Goal: Information Seeking & Learning: Learn about a topic

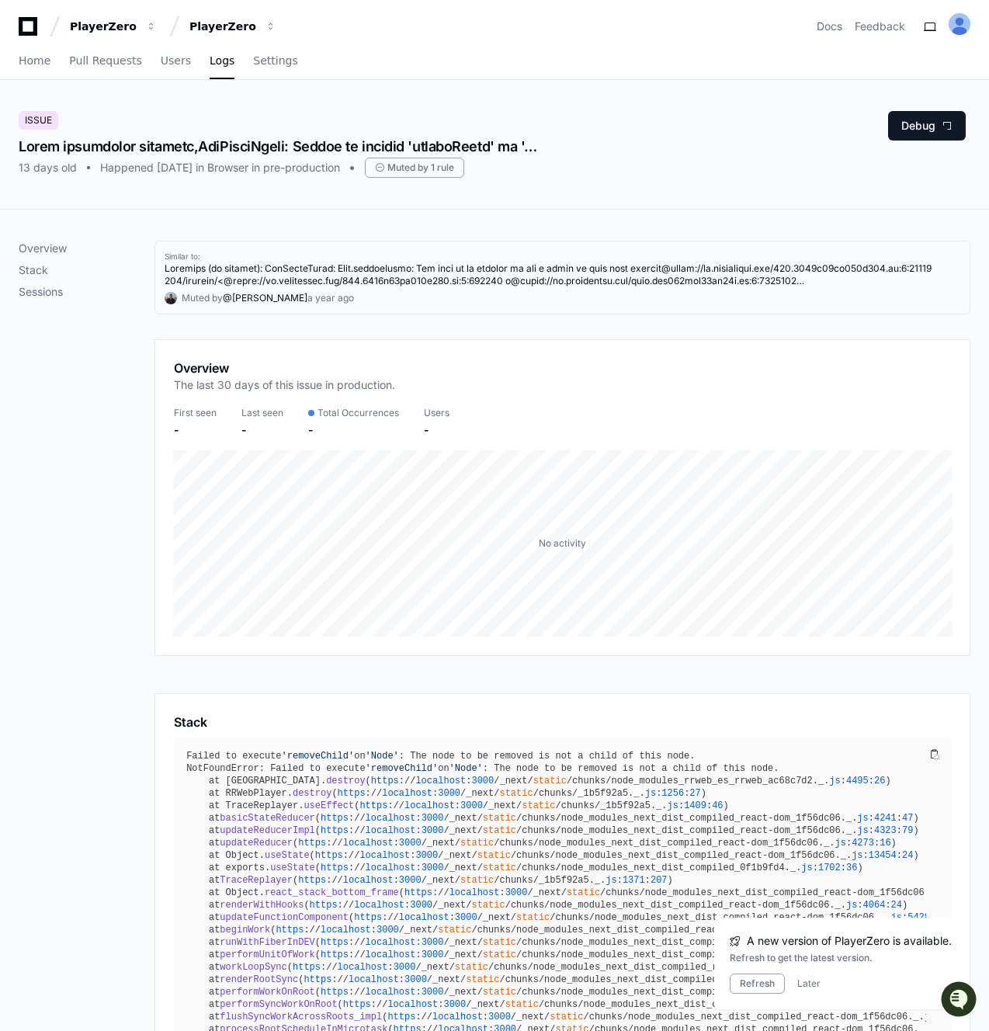
click at [485, 335] on div "Similar to: Muted by @ koratana a year ago Overview The last 30 days of this is…" at bounding box center [562, 932] width 816 height 1382
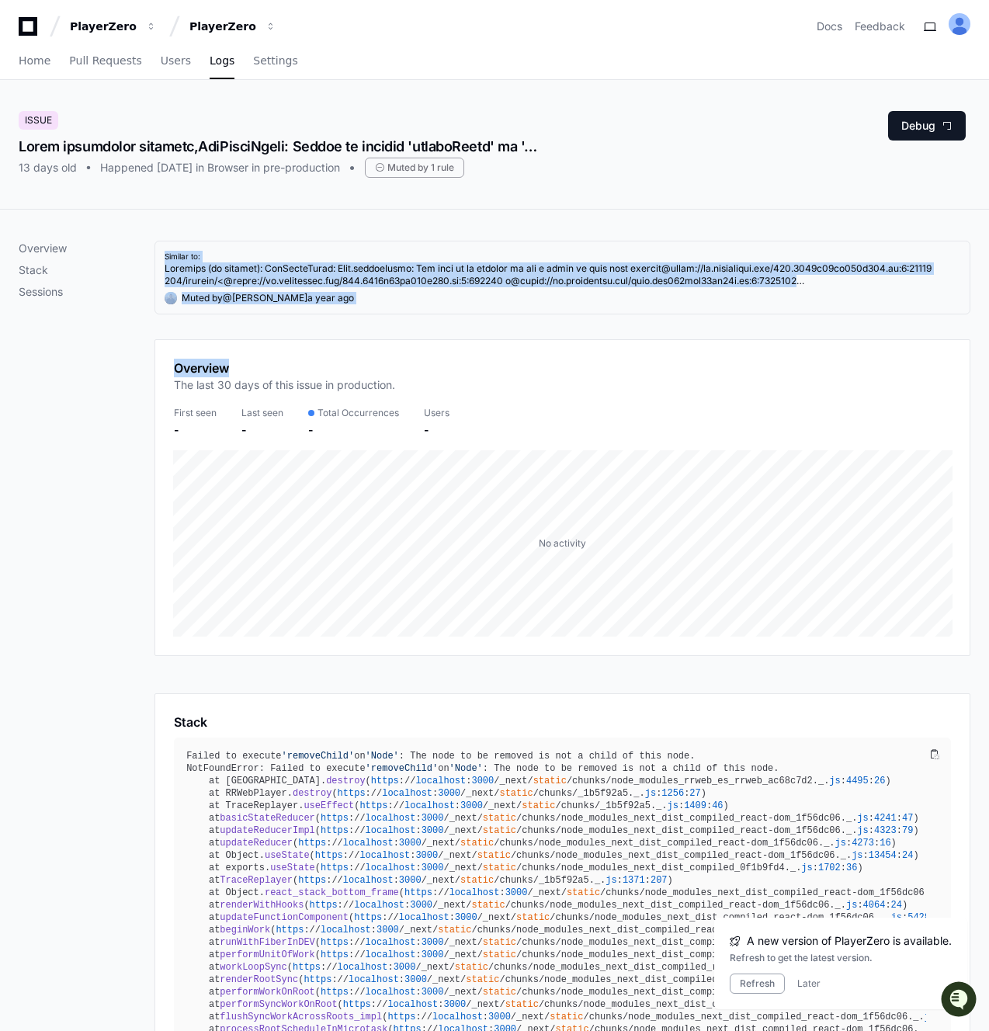
drag, startPoint x: 485, startPoint y: 335, endPoint x: 248, endPoint y: 226, distance: 261.5
click at [248, 226] on div "Overview Stack Sessions Similar to: Muted by @ koratana a year ago Overview The…" at bounding box center [494, 932] width 989 height 1444
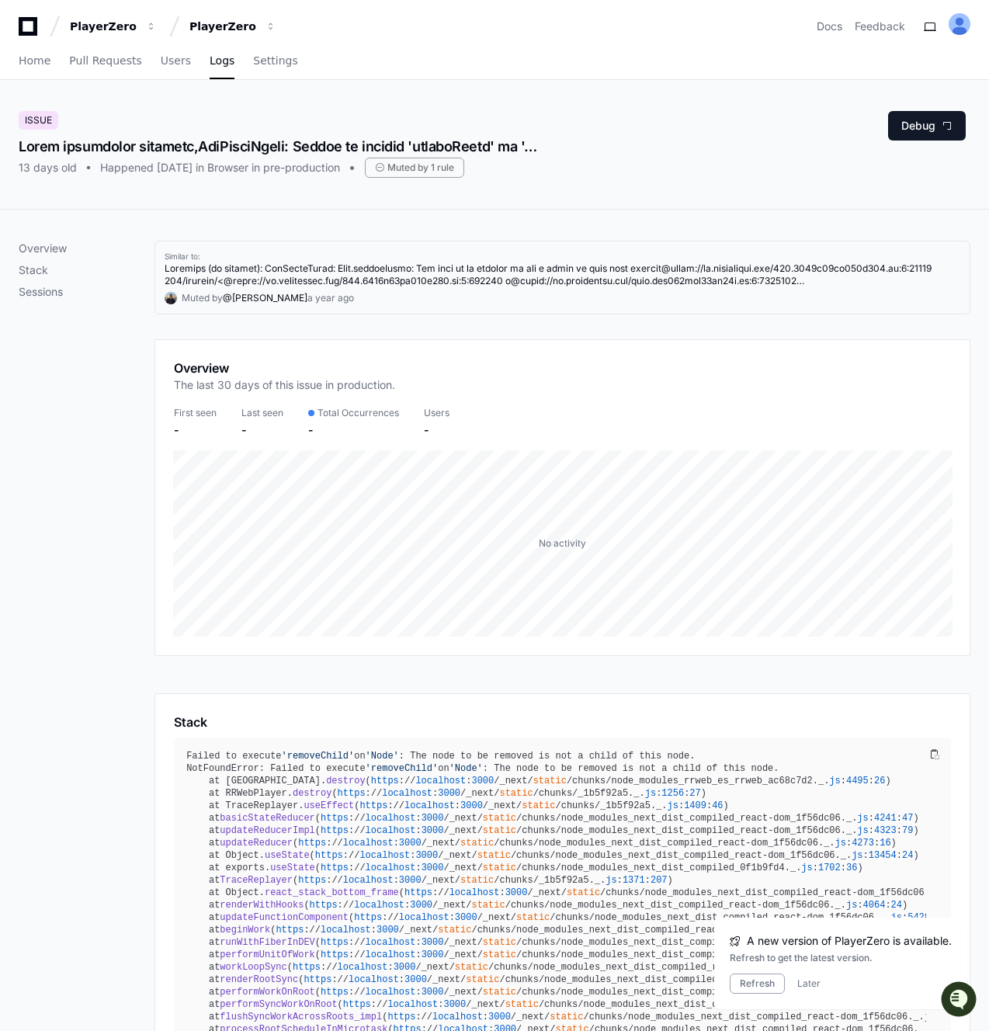
click at [113, 481] on div "Overview Stack Sessions" at bounding box center [87, 932] width 136 height 1382
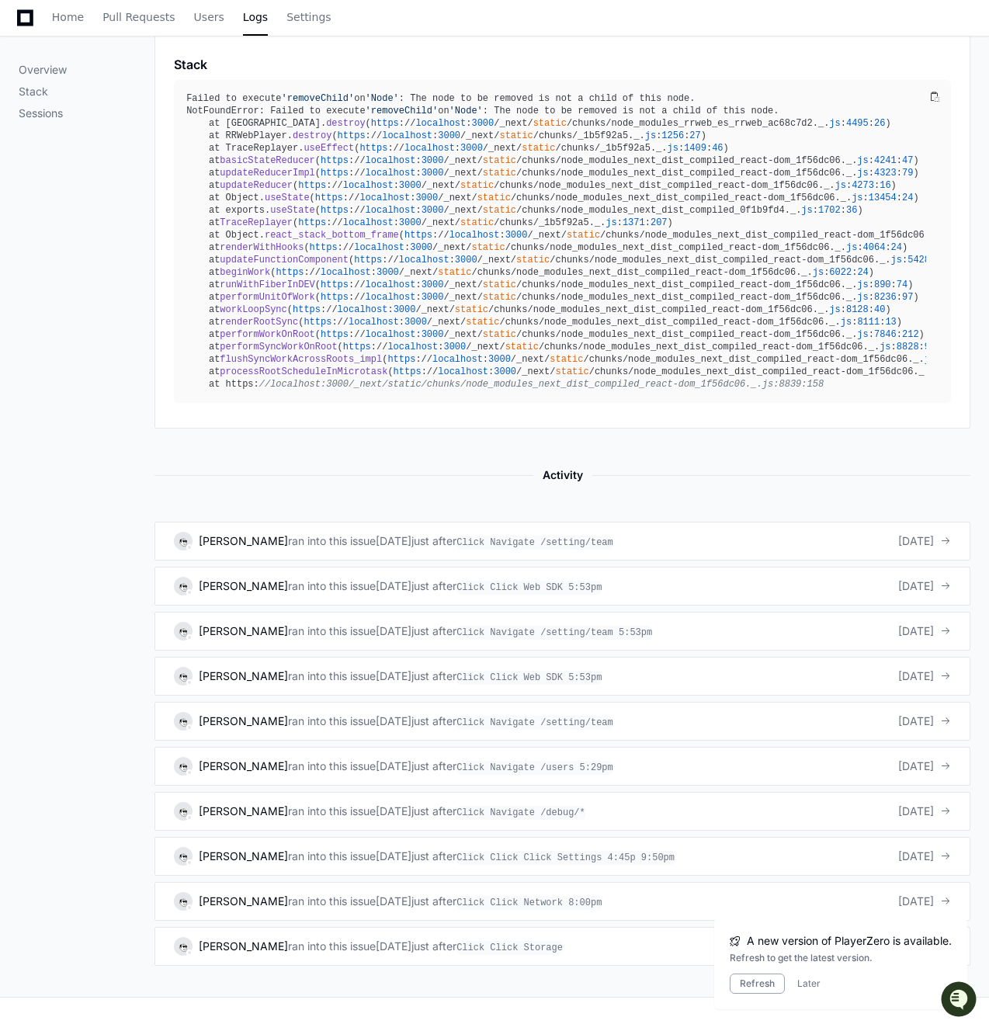
scroll to position [714, 0]
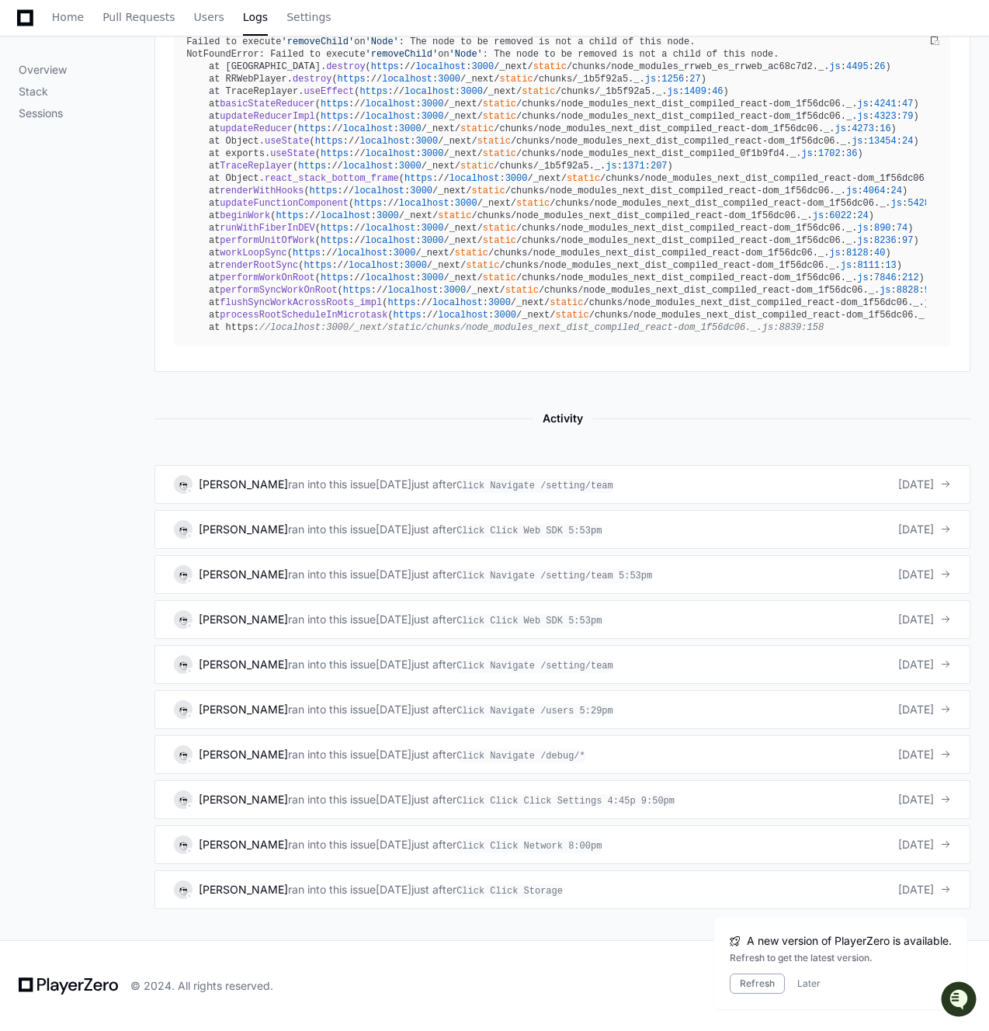
click at [561, 415] on span "Activity" at bounding box center [562, 418] width 59 height 19
click at [517, 405] on div "Similar to: Muted by @ koratana a year ago Overview The last 30 days of this is…" at bounding box center [562, 218] width 816 height 1382
drag, startPoint x: 494, startPoint y: 406, endPoint x: 607, endPoint y: 433, distance: 115.8
click at [607, 433] on div "Similar to: Muted by @ koratana a year ago Overview The last 30 days of this is…" at bounding box center [562, 218] width 816 height 1382
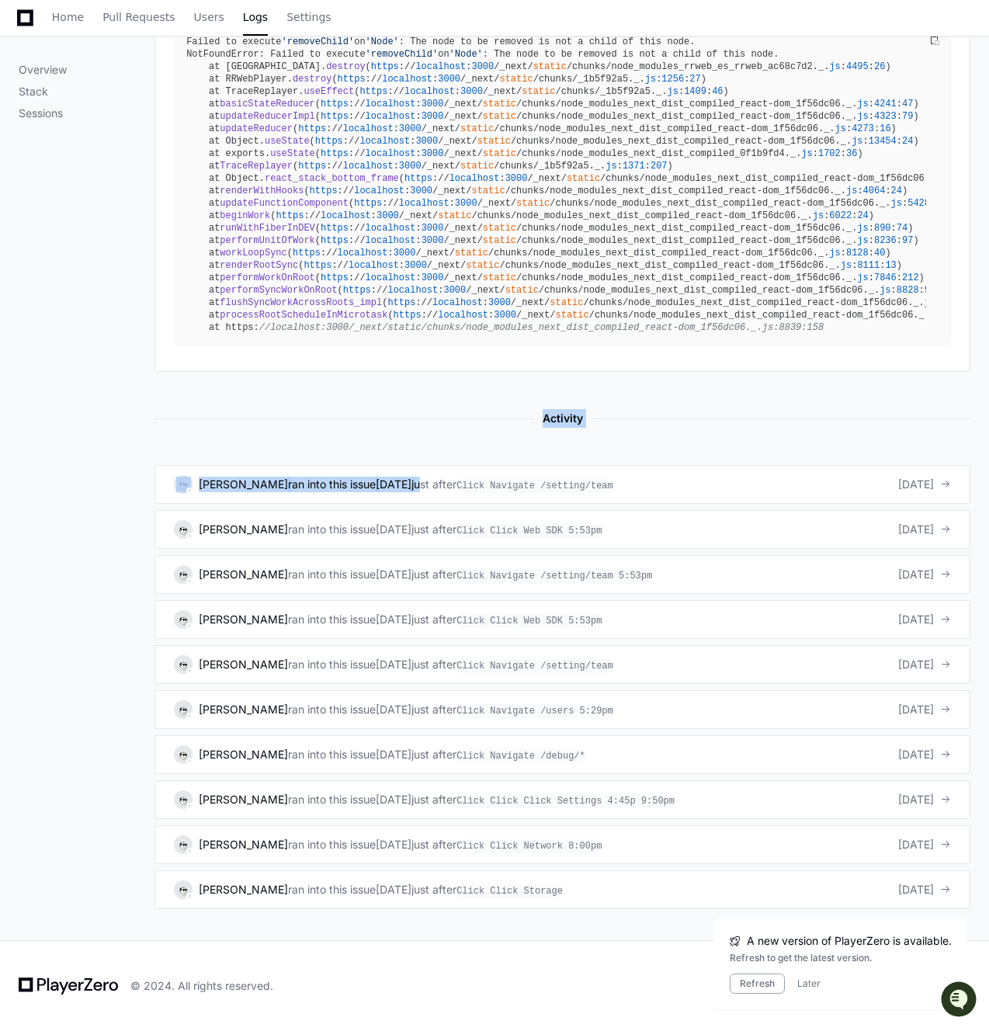
click at [580, 432] on div "Similar to: Muted by @ koratana a year ago Overview The last 30 days of this is…" at bounding box center [562, 218] width 816 height 1382
drag, startPoint x: 601, startPoint y: 435, endPoint x: 542, endPoint y: 407, distance: 64.6
click at [542, 407] on div "Similar to: Muted by @ koratana a year ago Overview The last 30 days of this is…" at bounding box center [562, 218] width 816 height 1382
click at [529, 409] on div "Activity" at bounding box center [562, 418] width 816 height 19
drag, startPoint x: 529, startPoint y: 409, endPoint x: 591, endPoint y: 428, distance: 65.0
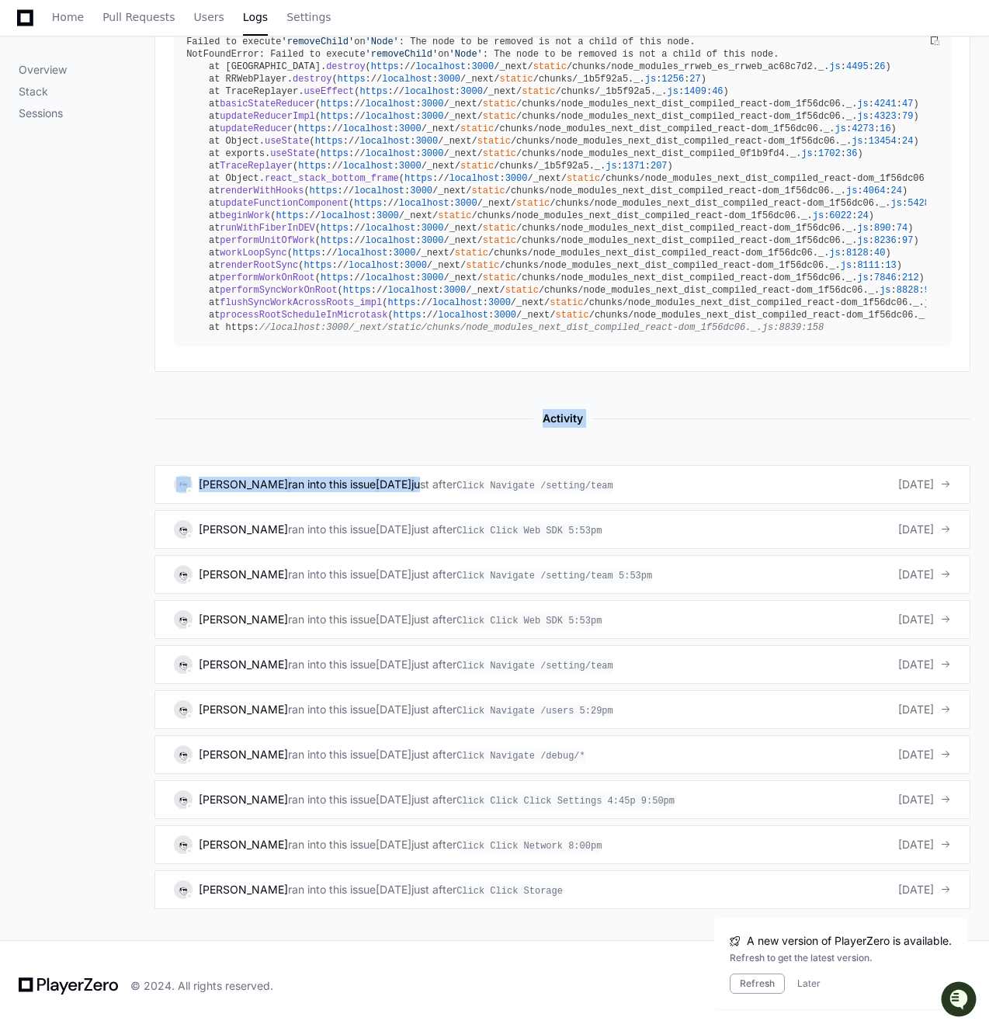
click at [591, 428] on div "Similar to: Muted by @ koratana a year ago Overview The last 30 days of this is…" at bounding box center [562, 218] width 816 height 1382
click at [517, 399] on div "Similar to: Muted by @ koratana a year ago Overview The last 30 days of this is…" at bounding box center [562, 218] width 816 height 1382
drag, startPoint x: 529, startPoint y: 409, endPoint x: 591, endPoint y: 423, distance: 62.9
click at [591, 423] on div "Activity" at bounding box center [562, 418] width 816 height 19
click at [522, 407] on div "Similar to: Muted by @ koratana a year ago Overview The last 30 days of this is…" at bounding box center [562, 218] width 816 height 1382
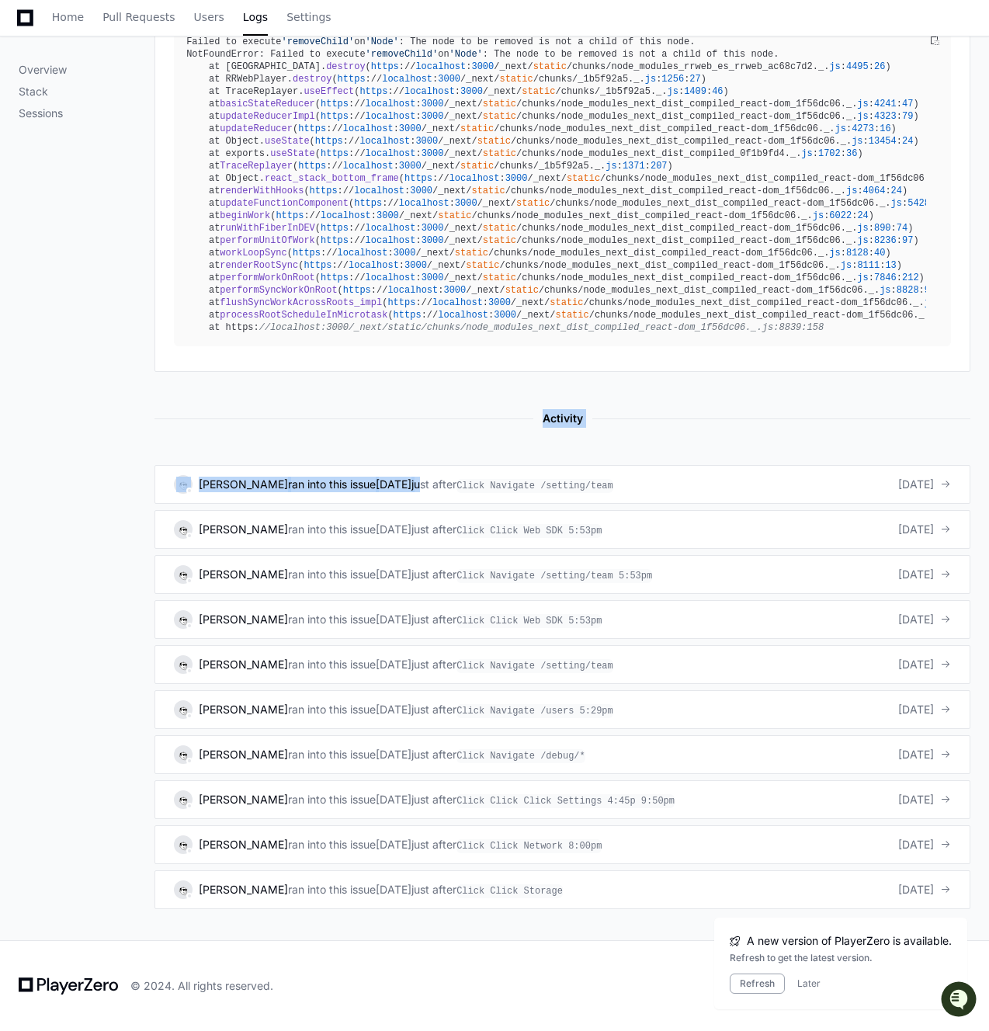
drag, startPoint x: 522, startPoint y: 407, endPoint x: 601, endPoint y: 435, distance: 83.7
click at [601, 435] on div "Similar to: Muted by @ koratana a year ago Overview The last 30 days of this is…" at bounding box center [562, 218] width 816 height 1382
click at [515, 411] on div "Activity" at bounding box center [562, 418] width 816 height 19
drag, startPoint x: 515, startPoint y: 411, endPoint x: 584, endPoint y: 428, distance: 71.2
click at [584, 428] on div "Similar to: Muted by @ koratana a year ago Overview The last 30 days of this is…" at bounding box center [562, 218] width 816 height 1382
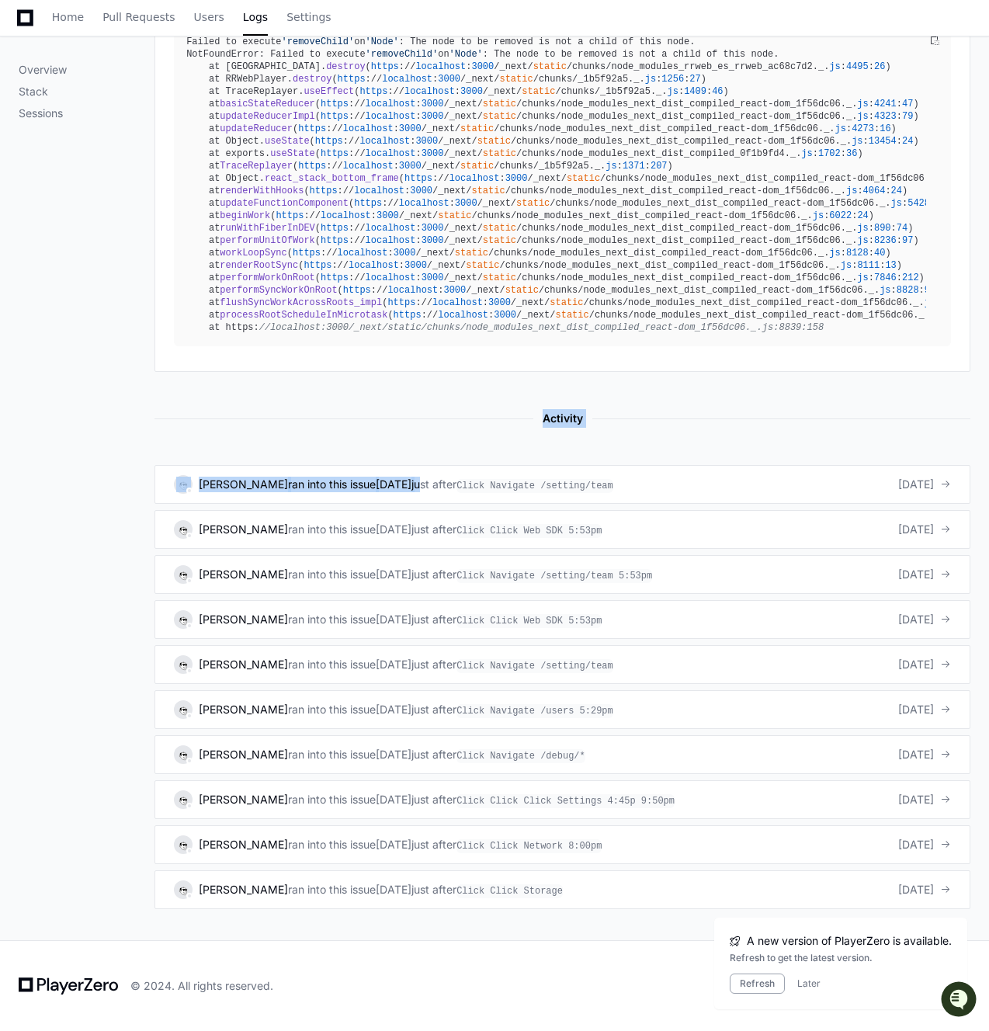
click at [543, 421] on span "Activity" at bounding box center [562, 418] width 59 height 19
drag, startPoint x: 543, startPoint y: 421, endPoint x: 581, endPoint y: 428, distance: 37.8
click at [581, 428] on div "Similar to: Muted by @ koratana a year ago Overview The last 30 days of this is…" at bounding box center [562, 218] width 816 height 1382
click at [527, 418] on div "Activity" at bounding box center [562, 418] width 816 height 19
drag, startPoint x: 527, startPoint y: 418, endPoint x: 568, endPoint y: 425, distance: 41.6
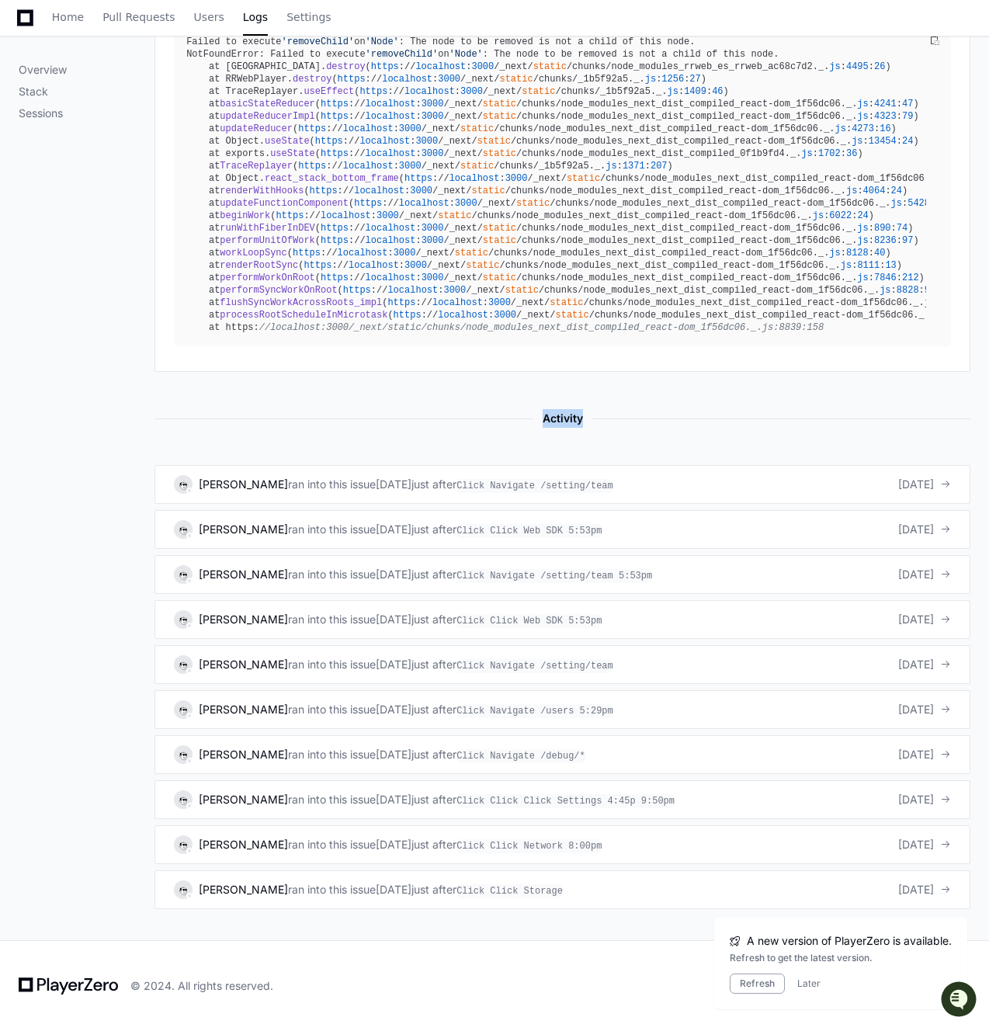
click at [568, 425] on div "Activity" at bounding box center [562, 418] width 816 height 19
click at [740, 987] on button "Refresh" at bounding box center [757, 983] width 55 height 20
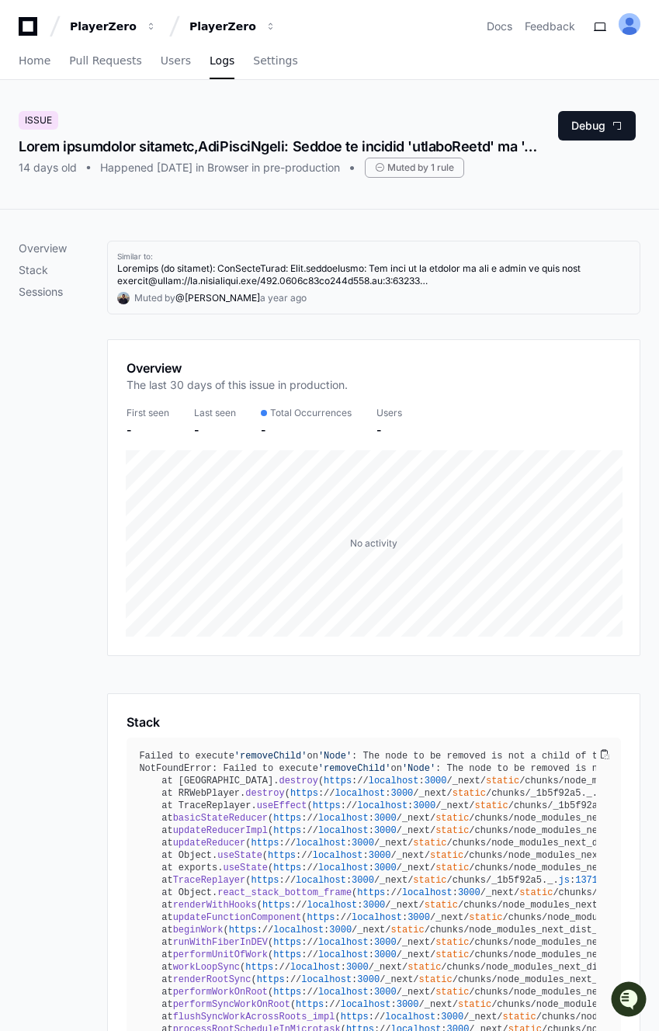
click at [258, 139] on div at bounding box center [280, 147] width 522 height 22
click at [210, 56] on span "Logs" at bounding box center [222, 60] width 25 height 9
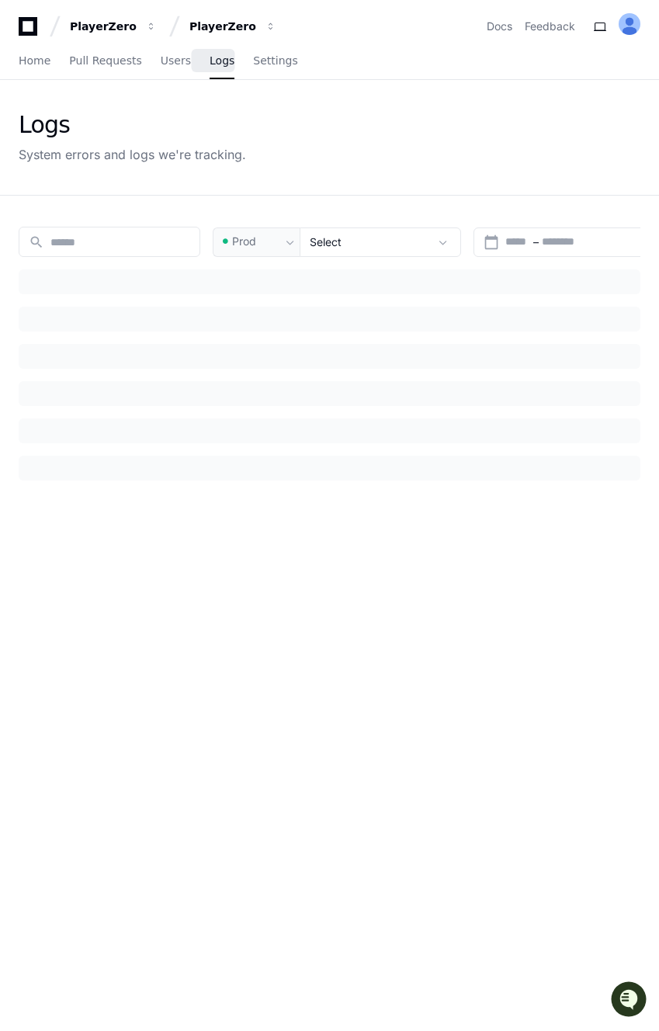
click at [210, 58] on span "Logs" at bounding box center [222, 60] width 25 height 9
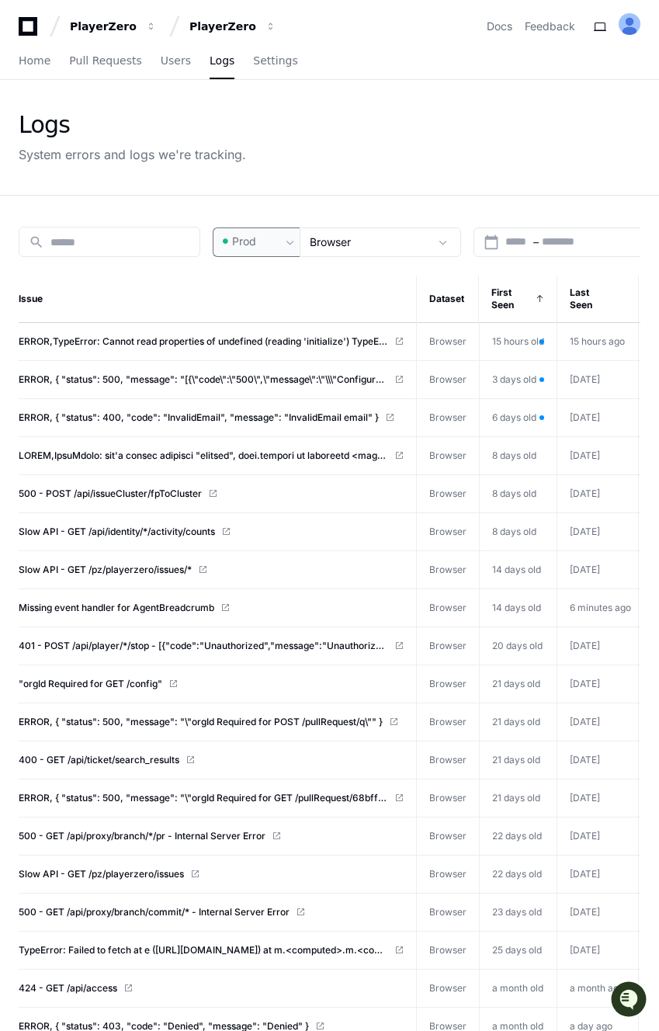
click at [269, 238] on div "Prod" at bounding box center [250, 242] width 61 height 16
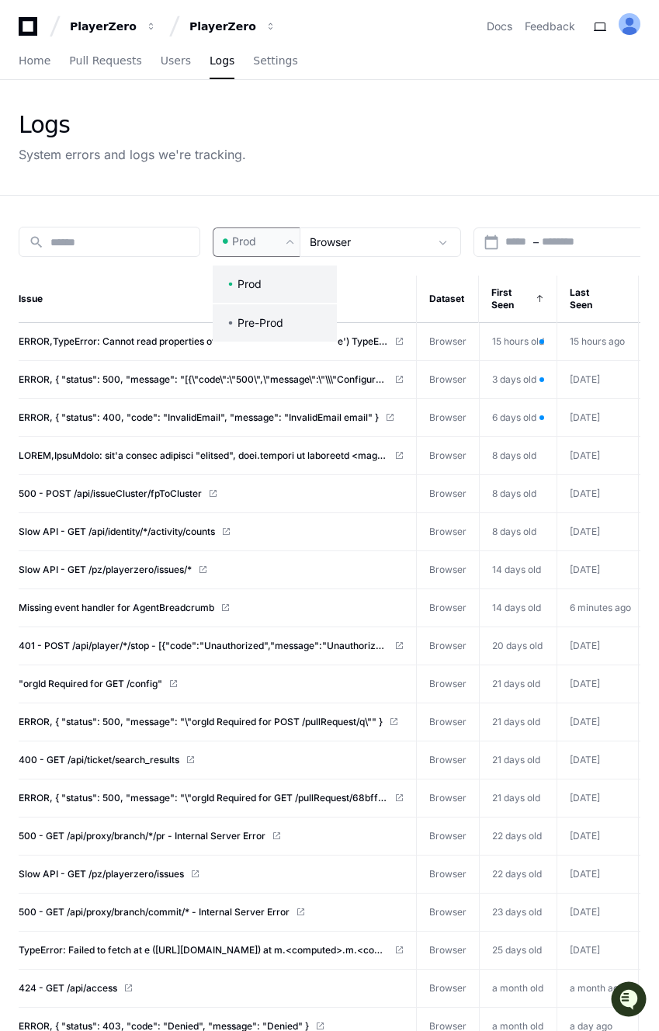
click at [262, 311] on mat-option "Pre-Prod" at bounding box center [275, 322] width 124 height 37
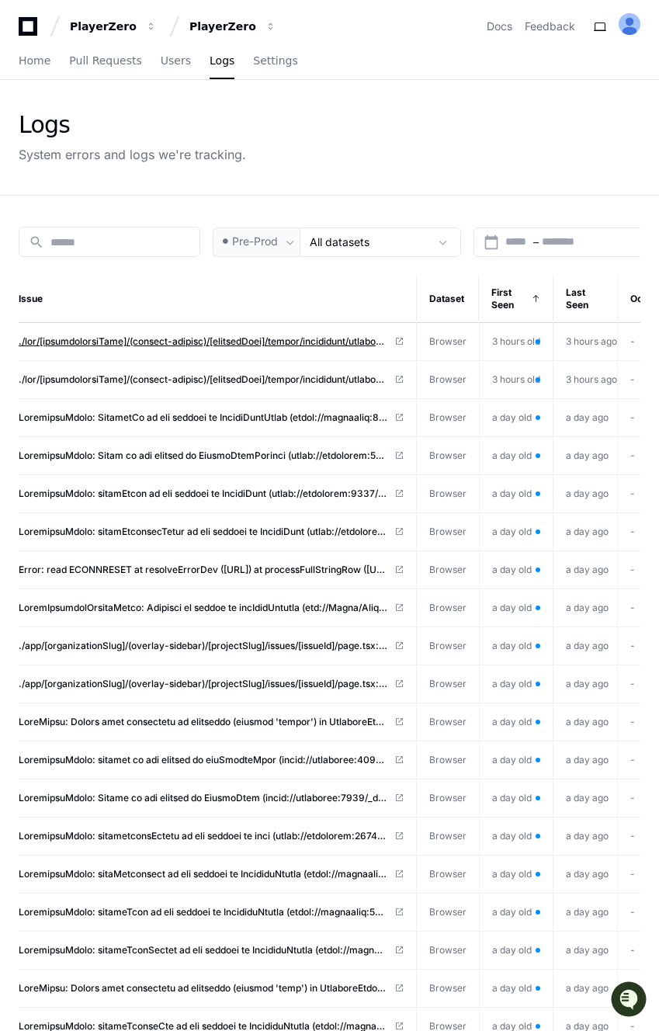
click at [210, 341] on span at bounding box center [203, 341] width 369 height 12
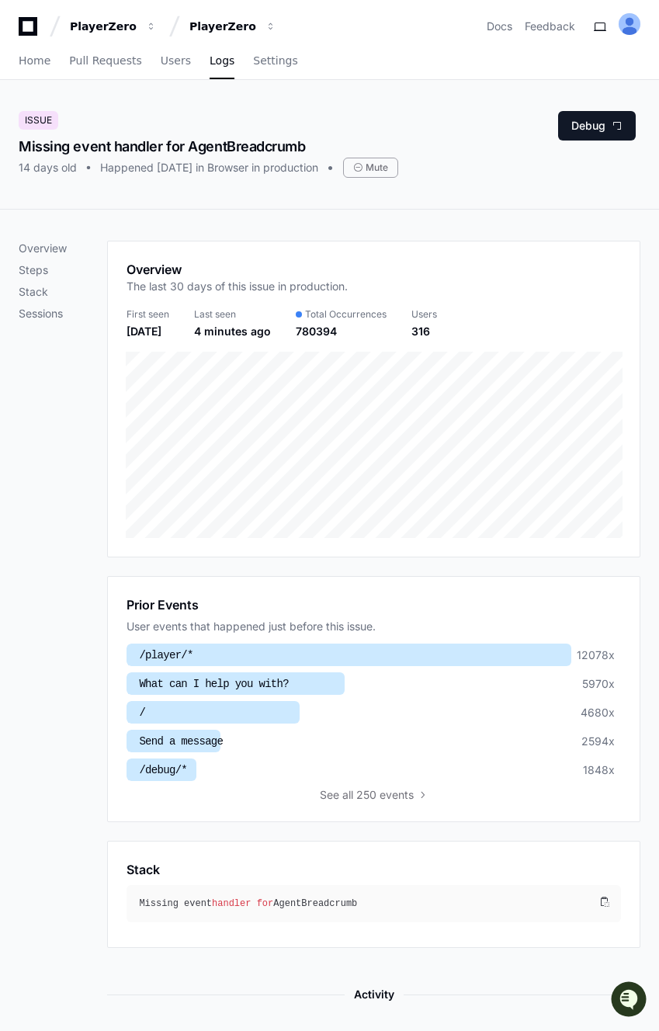
click at [127, 142] on div "Missing event handler for AgentBreadcrumb" at bounding box center [209, 147] width 380 height 22
click at [109, 142] on div "Missing event handler for AgentBreadcrumb" at bounding box center [209, 147] width 380 height 22
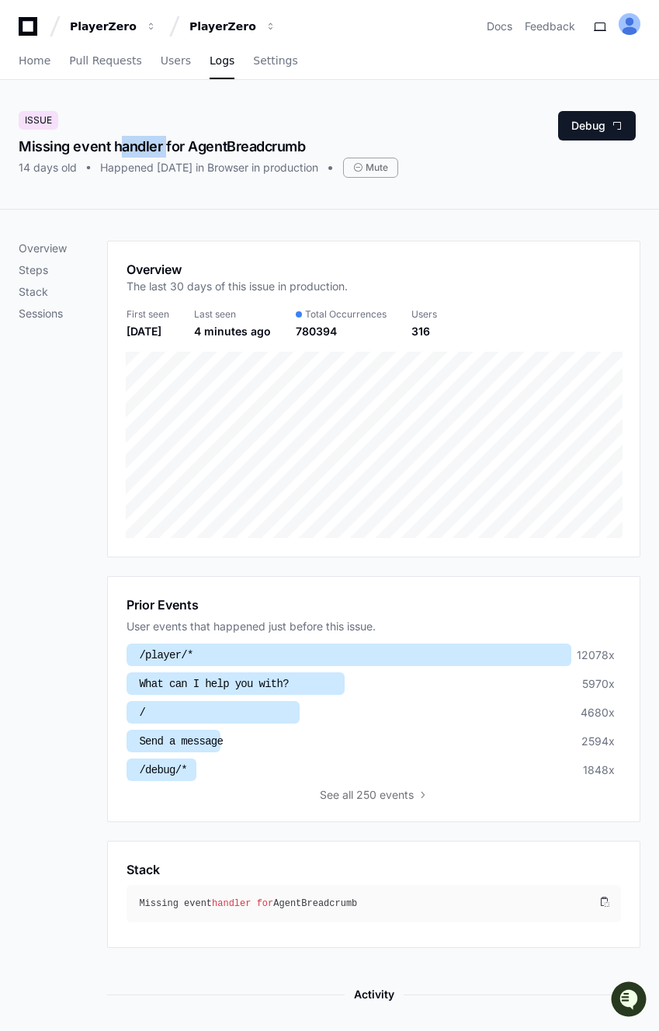
click at [109, 142] on div "Missing event handler for AgentBreadcrumb" at bounding box center [209, 147] width 380 height 22
click at [88, 141] on div "Missing event handler for AgentBreadcrumb" at bounding box center [209, 147] width 380 height 22
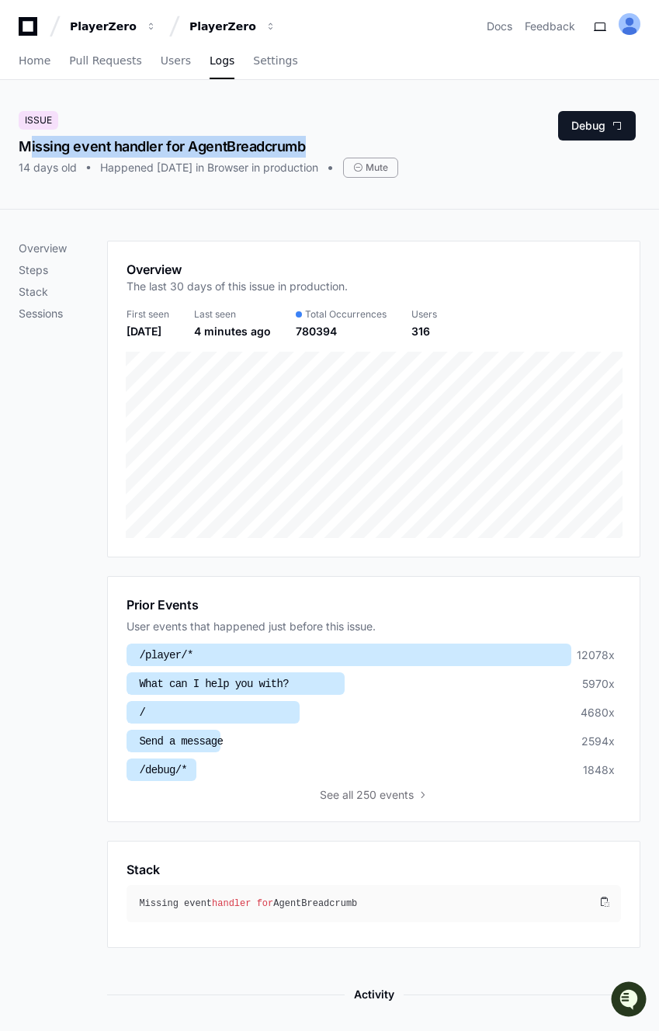
click at [88, 141] on div "Missing event handler for AgentBreadcrumb" at bounding box center [209, 147] width 380 height 22
click at [99, 183] on div "Issue Missing event handler for AgentBreadcrumb 14 days old Happened 14 days ag…" at bounding box center [329, 144] width 659 height 129
click at [151, 177] on div "14 days old Happened 14 days ago in Browser in production Mute" at bounding box center [209, 168] width 380 height 20
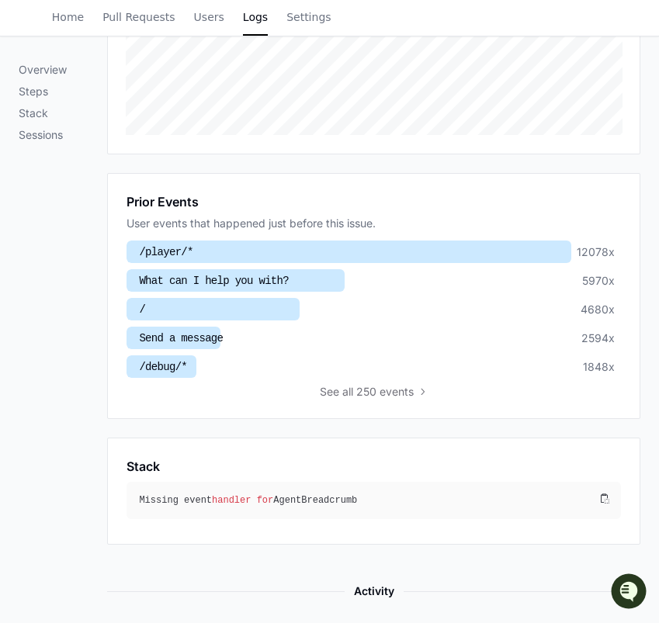
scroll to position [404, 0]
click at [70, 281] on div "Overview Steps Stack Sessions" at bounding box center [63, 301] width 88 height 929
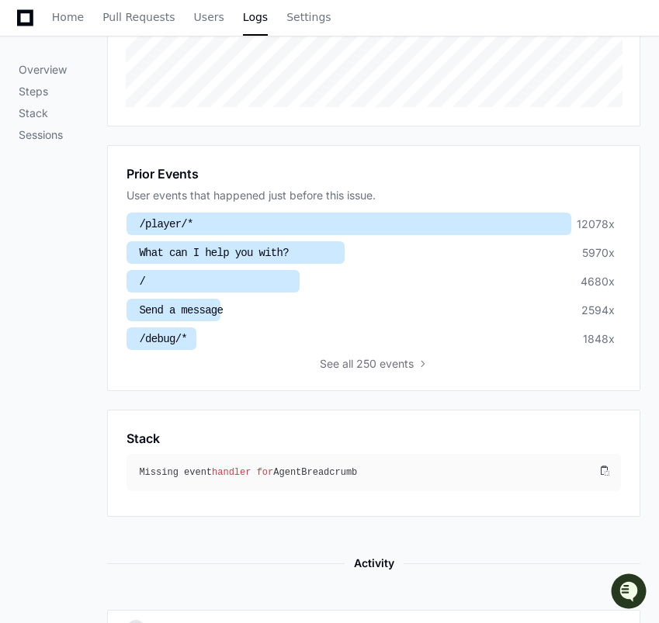
scroll to position [448, 0]
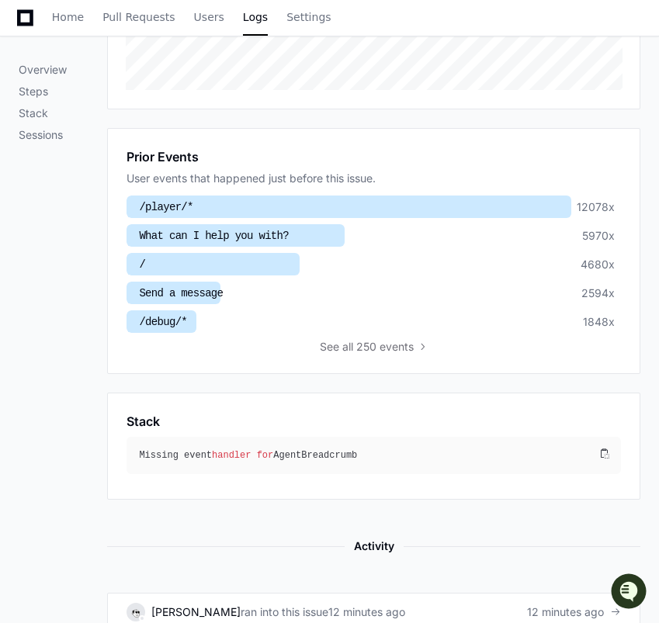
click at [147, 147] on h1 "Prior Events" at bounding box center [163, 156] width 72 height 19
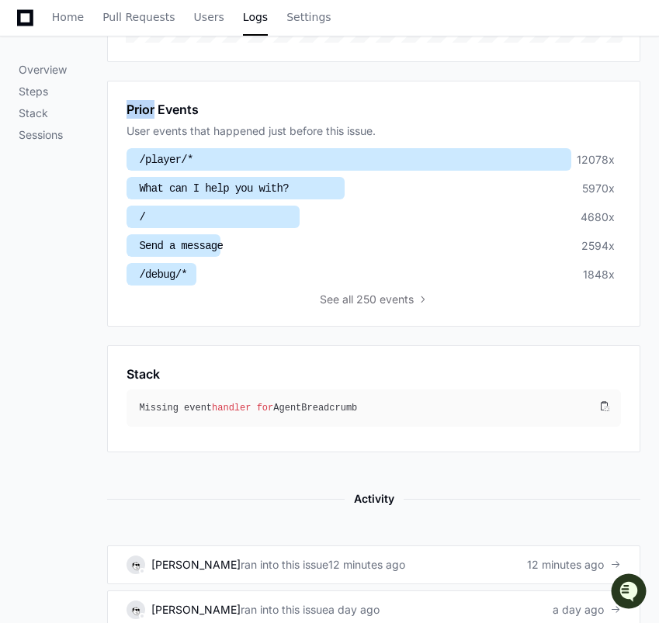
click at [147, 148] on div at bounding box center [349, 159] width 445 height 23
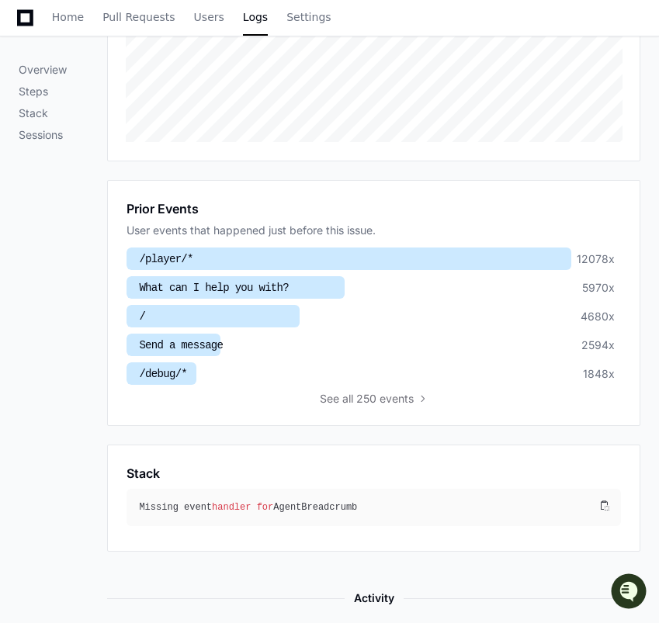
scroll to position [402, 0]
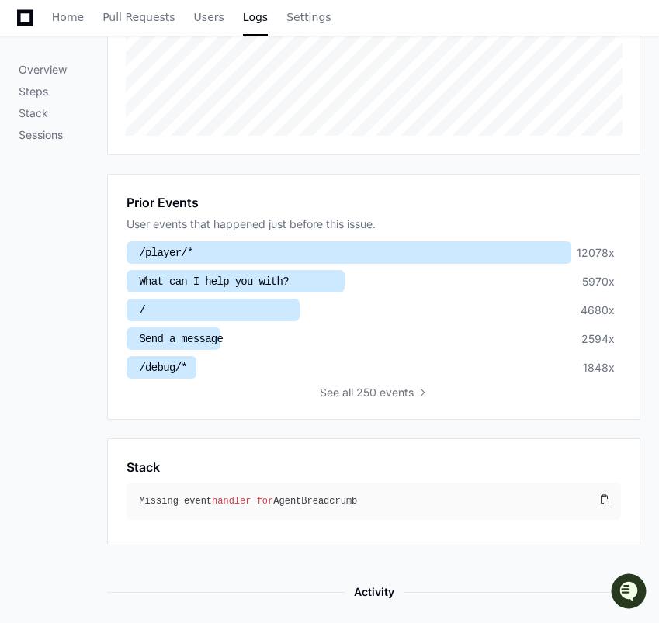
click at [321, 393] on div "See all 250 events" at bounding box center [374, 393] width 494 height 16
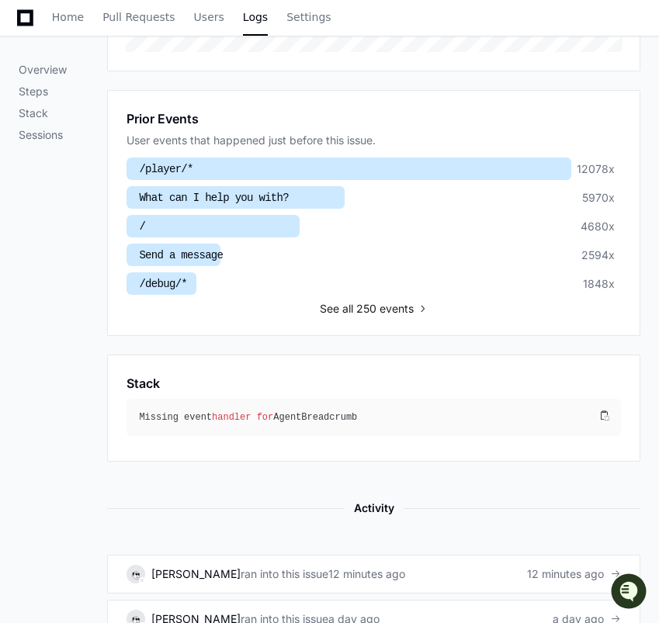
click at [355, 303] on span "all 250 events" at bounding box center [377, 309] width 71 height 16
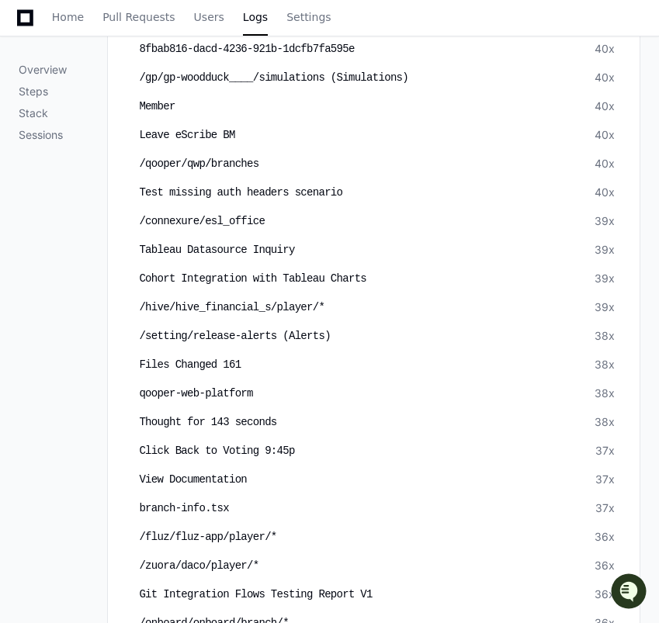
scroll to position [7084, 0]
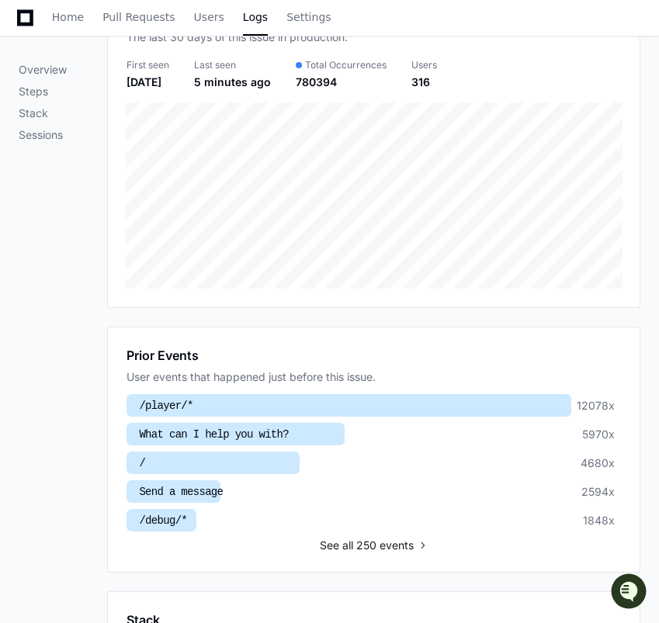
scroll to position [0, 0]
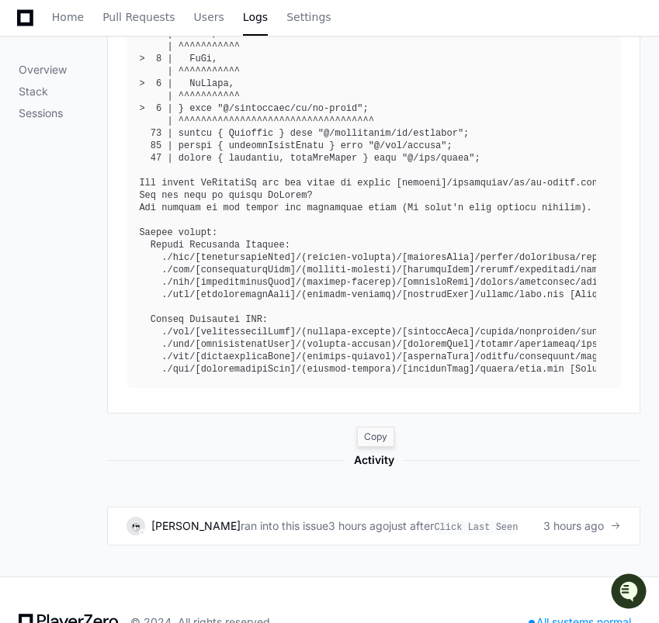
scroll to position [829, 0]
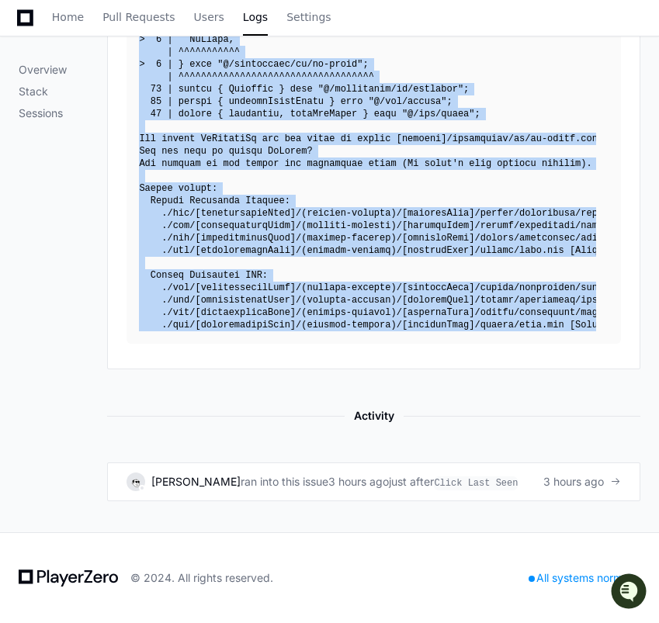
click at [460, 249] on div at bounding box center [367, 83] width 457 height 497
